Goal: Information Seeking & Learning: Learn about a topic

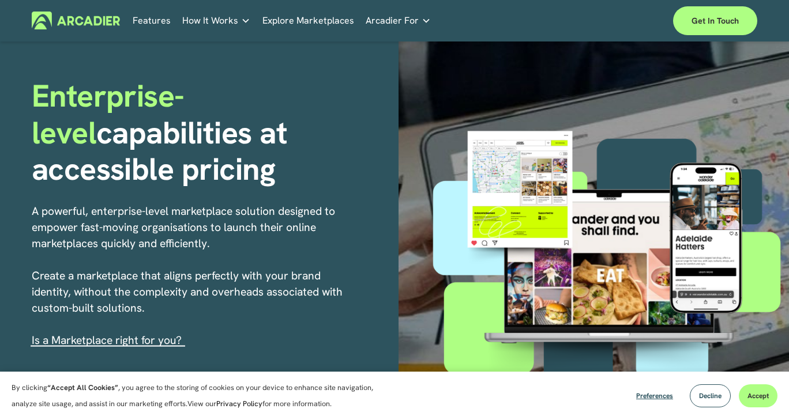
click at [216, 25] on span "How It Works" at bounding box center [210, 21] width 56 height 16
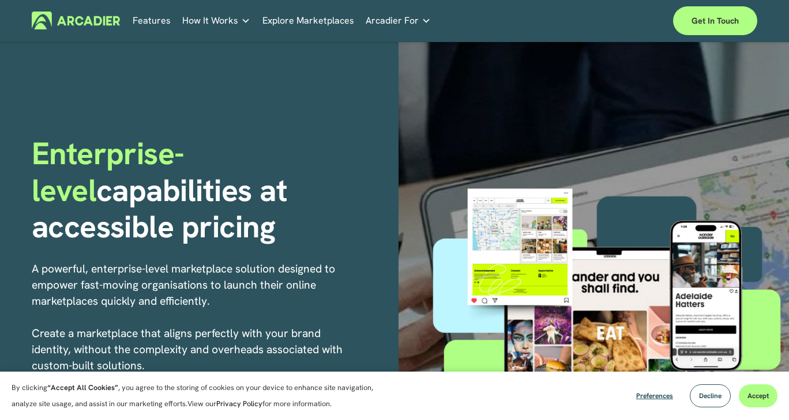
click at [140, 22] on link "Features" at bounding box center [152, 21] width 38 height 18
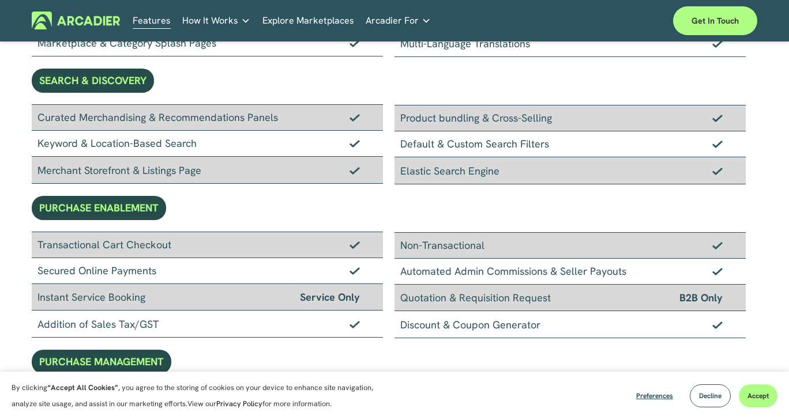
scroll to position [115, 0]
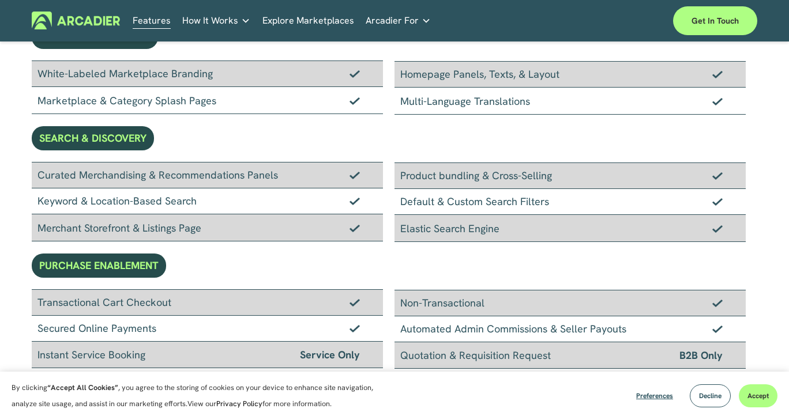
click at [157, 24] on link "Features" at bounding box center [152, 21] width 38 height 18
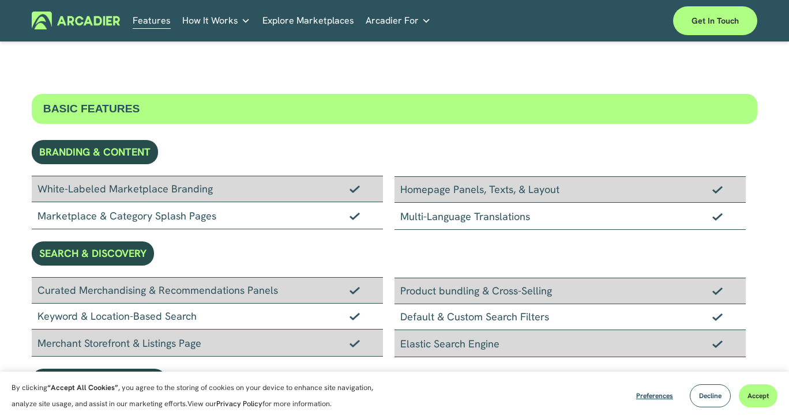
click at [76, 25] on img at bounding box center [76, 21] width 88 height 18
